Goal: Information Seeking & Learning: Learn about a topic

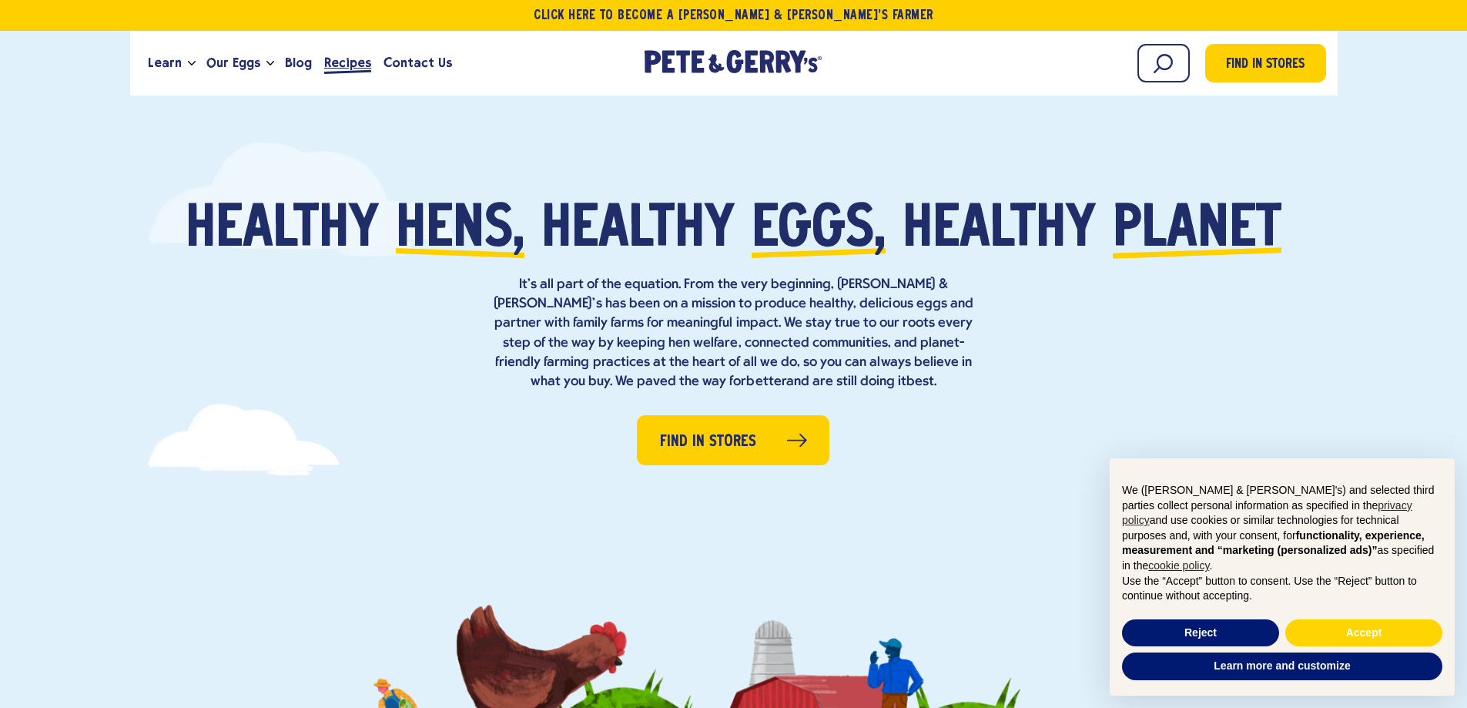
click at [335, 69] on span "Recipes" at bounding box center [347, 62] width 47 height 19
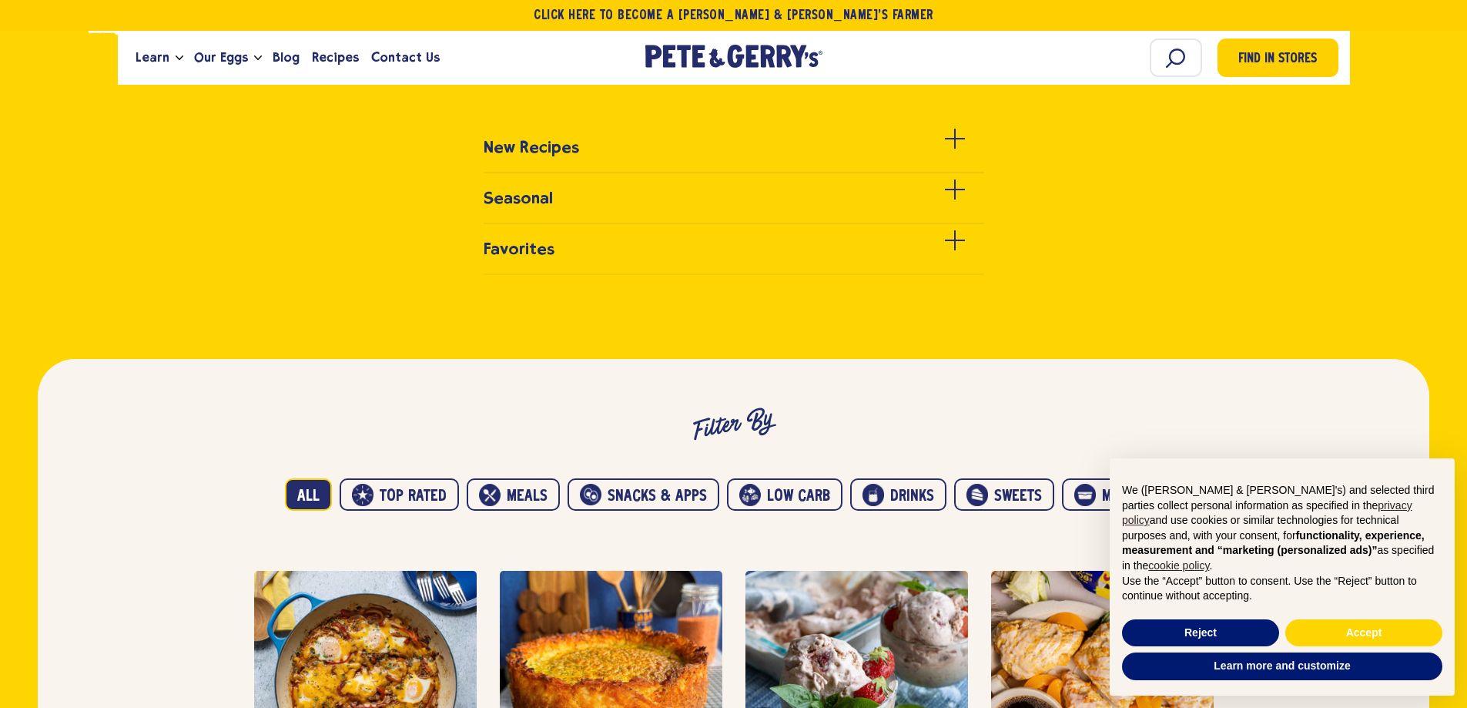
scroll to position [616, 0]
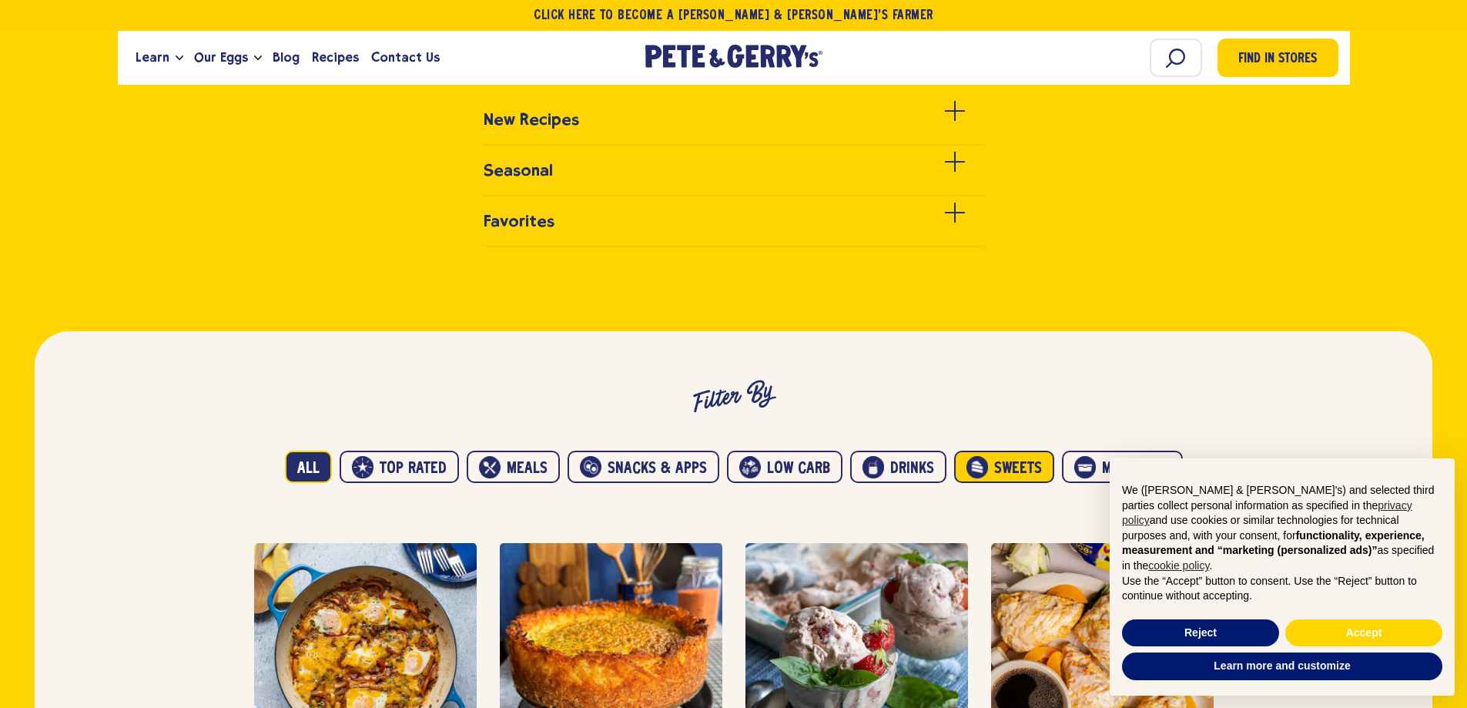
drag, startPoint x: 985, startPoint y: 466, endPoint x: 893, endPoint y: 420, distance: 103.0
click at [893, 420] on ul "All Top Rated Meals Snacks & Apps Low carb Drinks Sweets" at bounding box center [734, 456] width 970 height 75
click at [809, 467] on button "Low carb" at bounding box center [785, 466] width 116 height 32
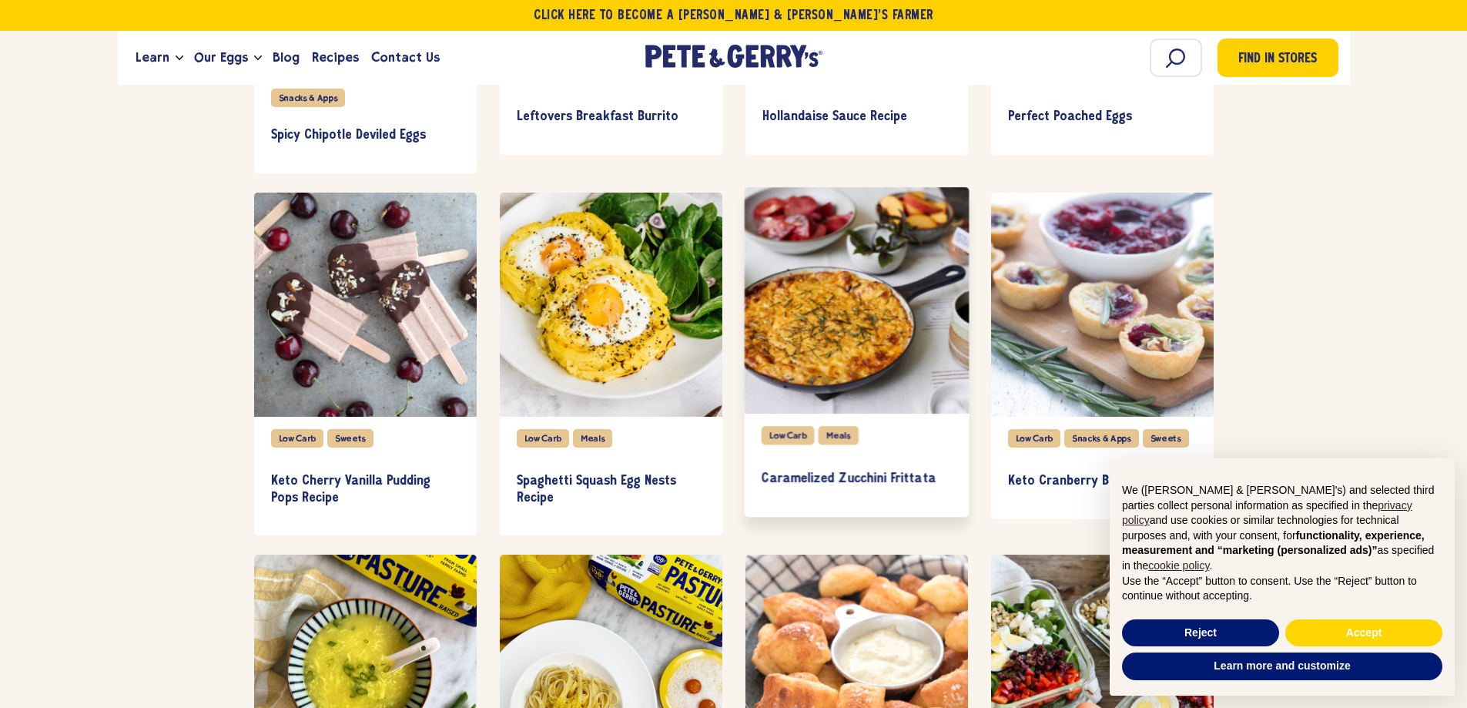
scroll to position [0, 0]
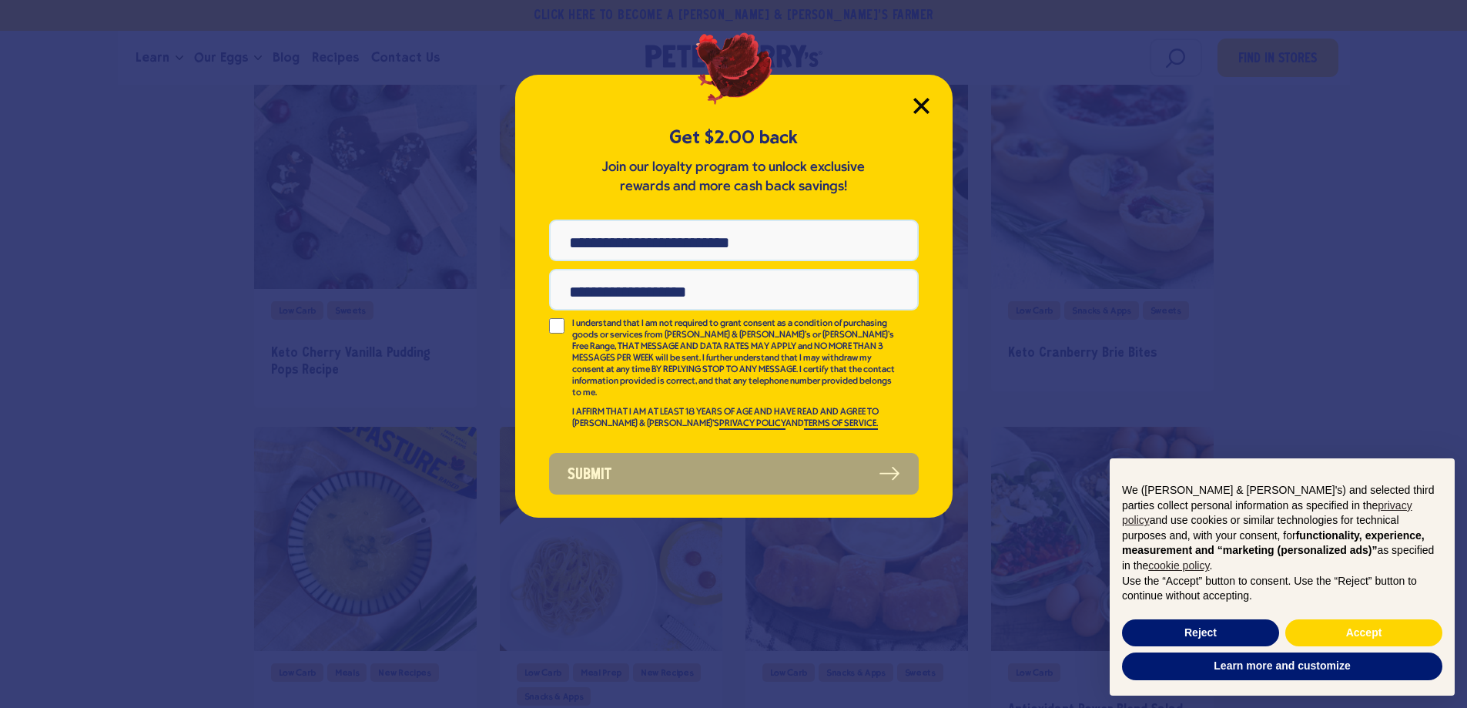
click at [923, 107] on icon "Close Modal" at bounding box center [921, 106] width 14 height 14
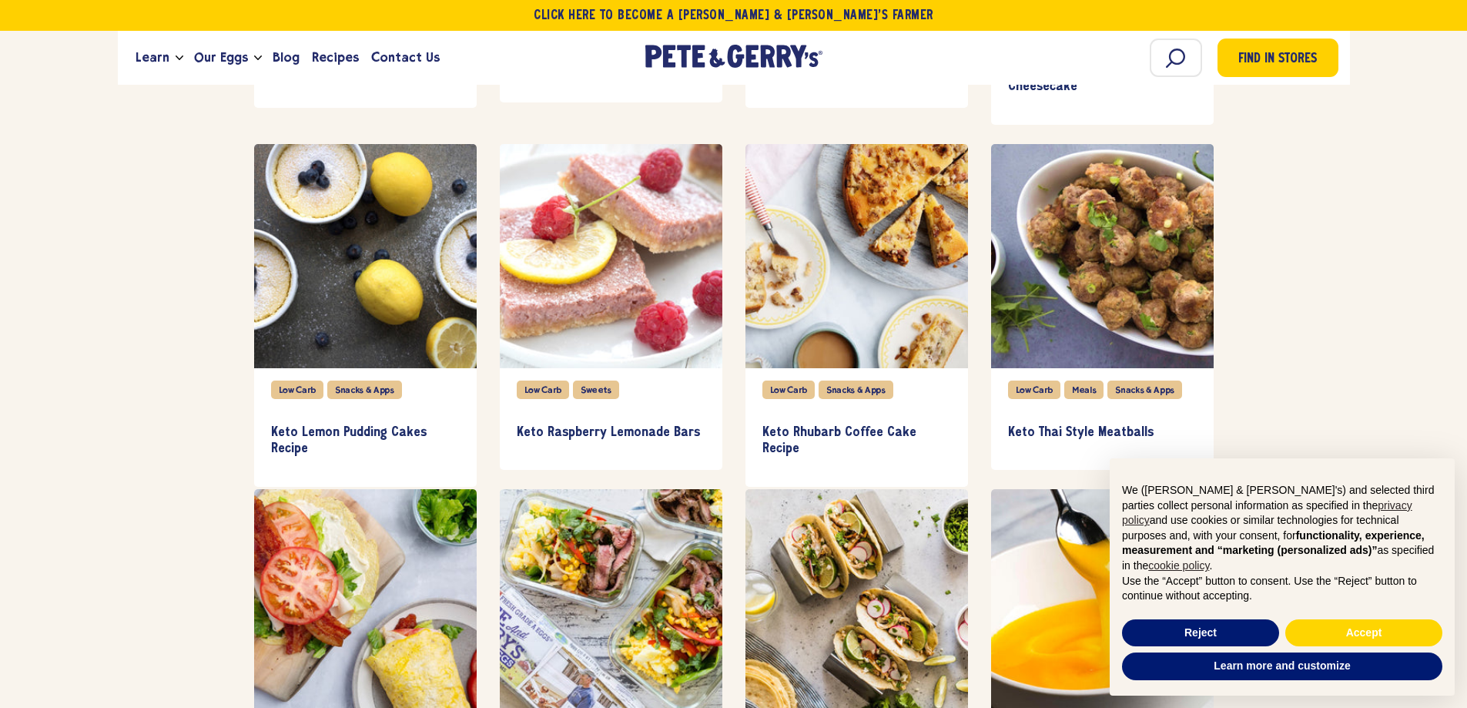
scroll to position [4286, 0]
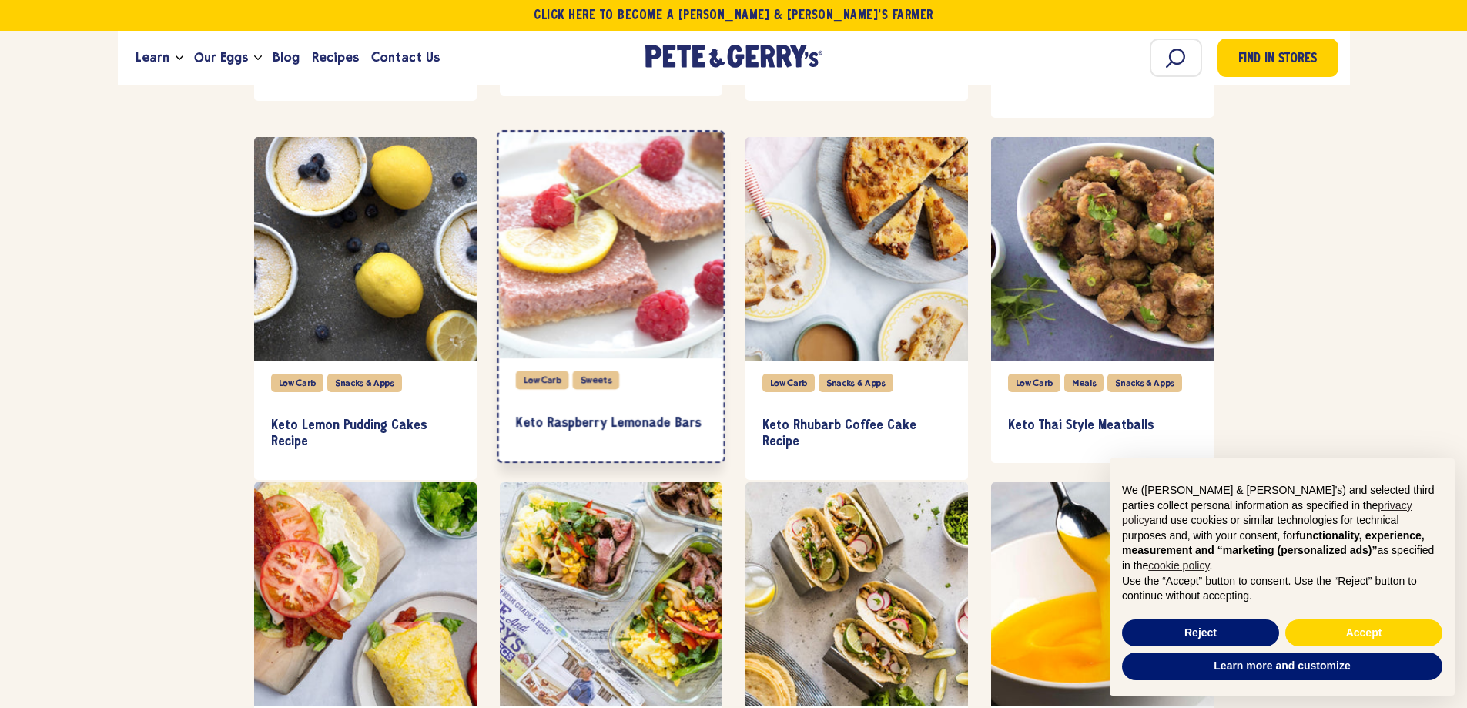
click at [595, 262] on div "item" at bounding box center [610, 245] width 225 height 226
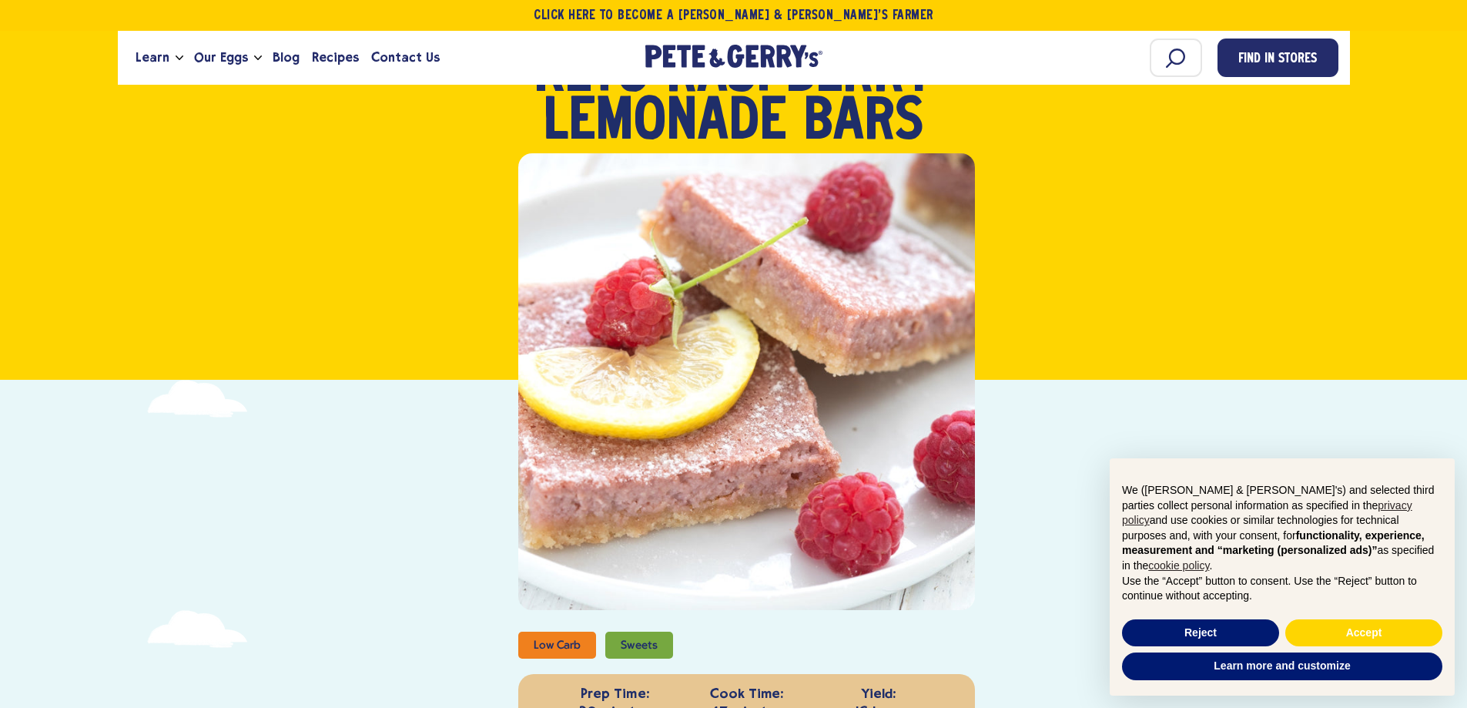
scroll to position [77, 0]
